Goal: Find specific page/section: Find specific page/section

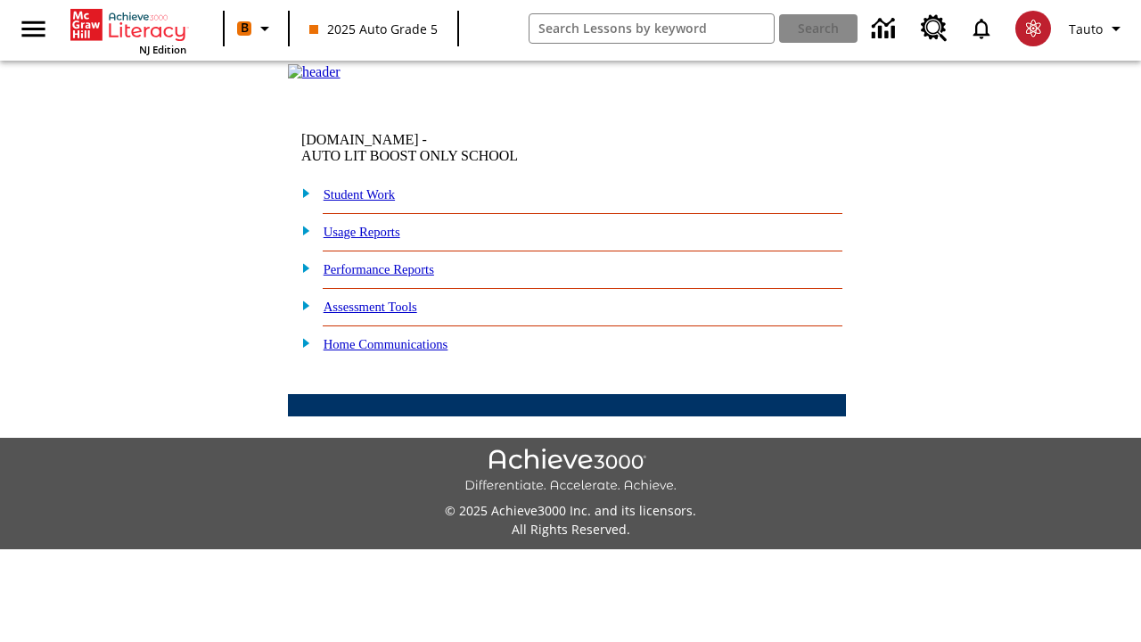
click at [370, 202] on link "Student Work" at bounding box center [359, 194] width 71 height 14
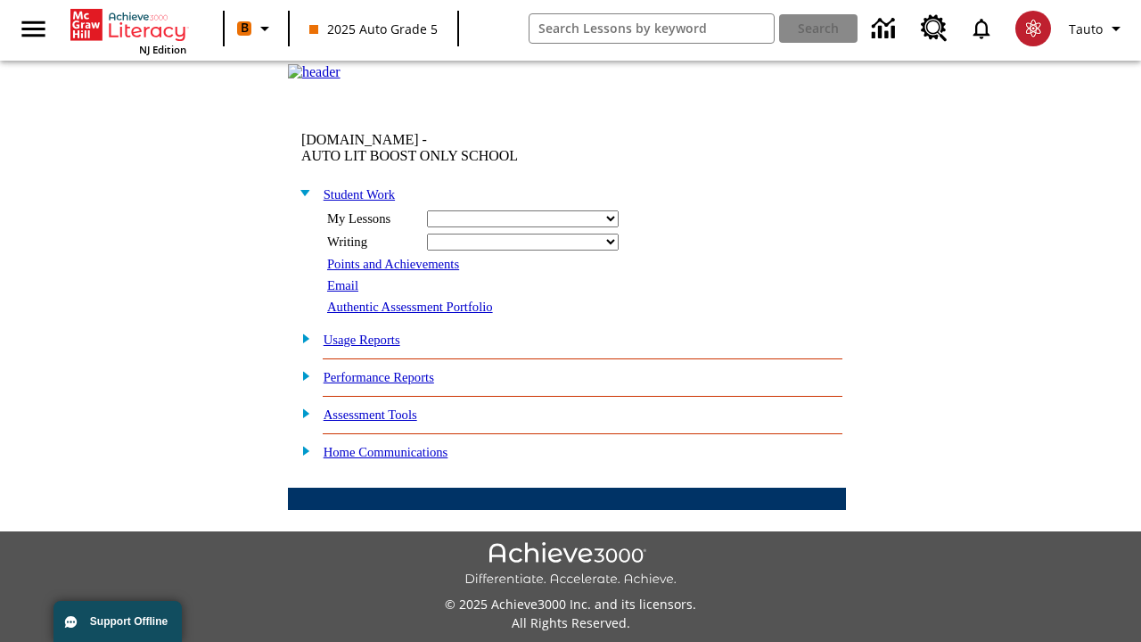
select select "/options/reports/?report_id=24&atype=14&section=2"
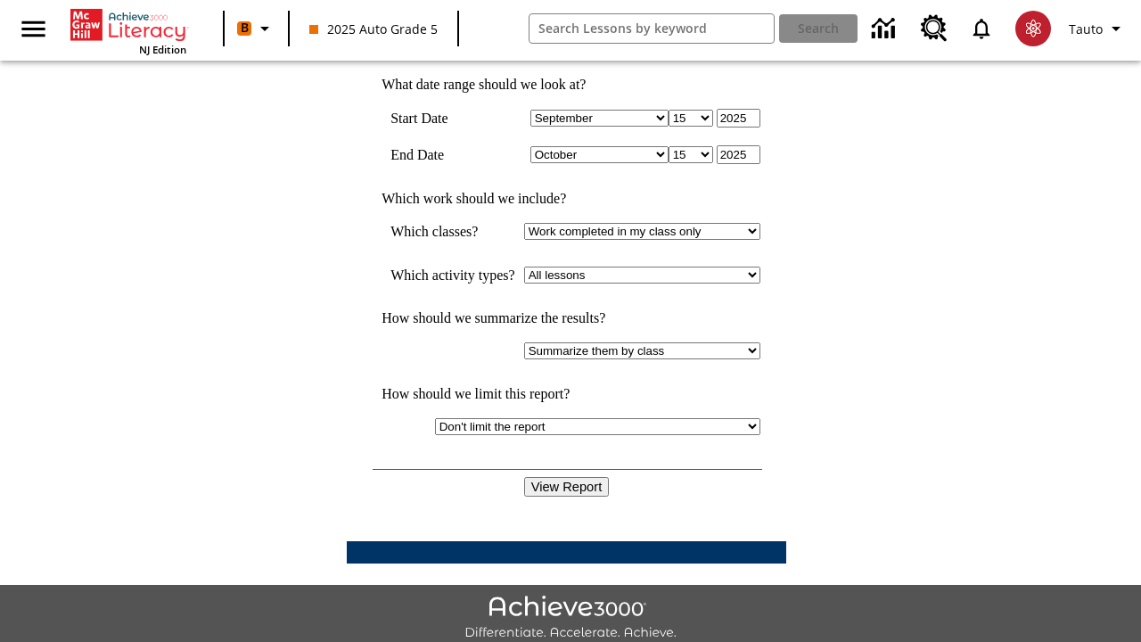
scroll to position [465, 0]
